Goal: Check status: Check status

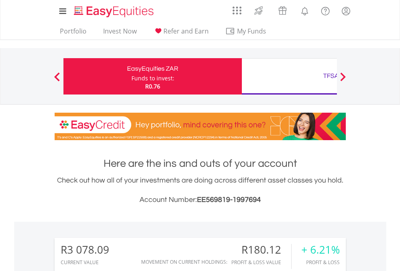
scroll to position [78, 127]
click at [131, 76] on div "Funds to invest:" at bounding box center [152, 78] width 43 height 8
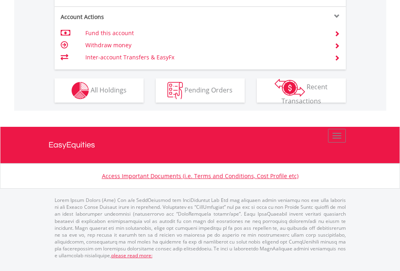
scroll to position [776, 0]
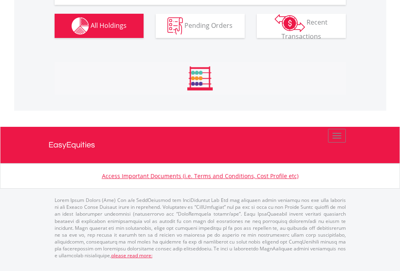
scroll to position [78, 127]
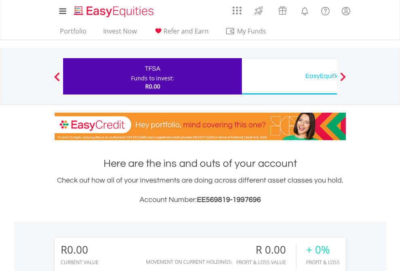
scroll to position [78, 127]
click at [289, 76] on div "EasyEquities USD" at bounding box center [331, 75] width 169 height 11
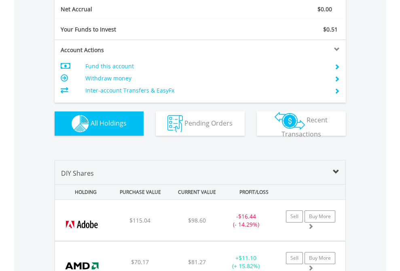
scroll to position [916, 0]
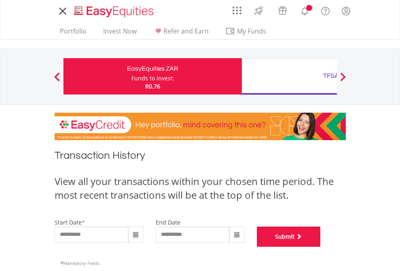
click at [321, 247] on button "Submit" at bounding box center [289, 237] width 64 height 20
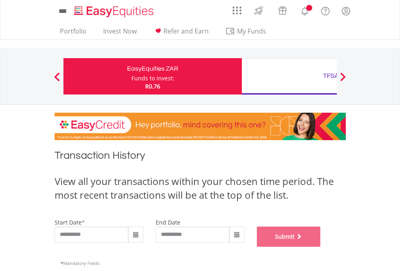
scroll to position [328, 0]
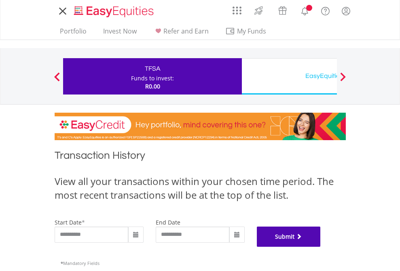
click at [321, 247] on button "Submit" at bounding box center [289, 237] width 64 height 20
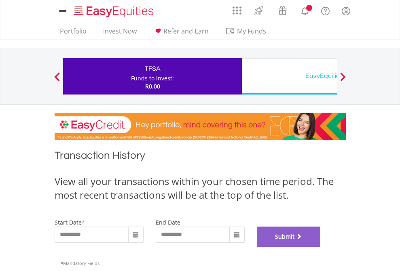
scroll to position [328, 0]
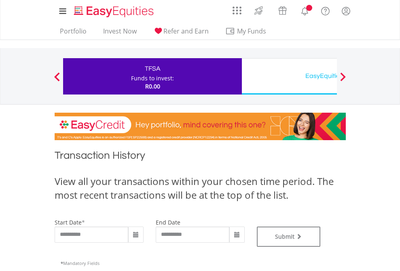
click at [289, 76] on div "EasyEquities USD" at bounding box center [331, 75] width 169 height 11
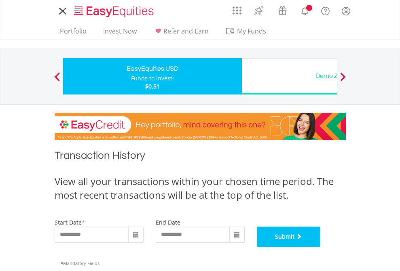
click at [321, 247] on button "Submit" at bounding box center [289, 237] width 64 height 20
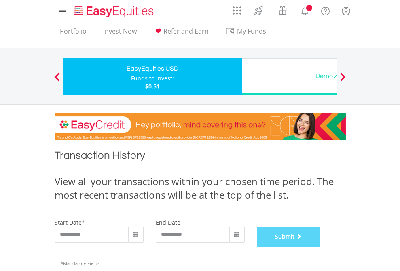
scroll to position [328, 0]
